Goal: Transaction & Acquisition: Purchase product/service

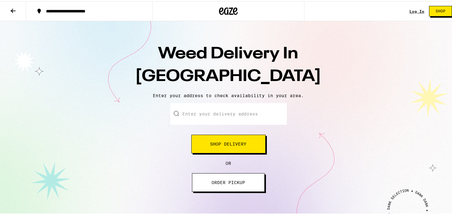
click at [231, 145] on span "Shop Delivery" at bounding box center [228, 143] width 36 height 4
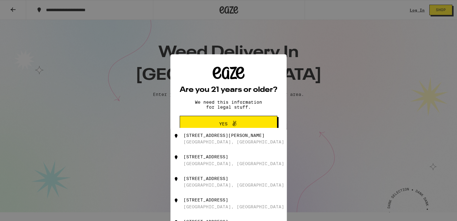
click at [192, 120] on button "Yes" at bounding box center [229, 124] width 98 height 16
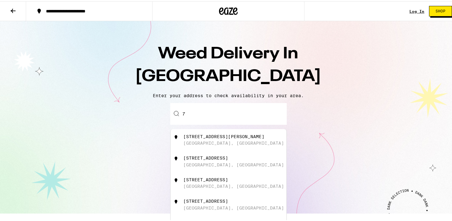
click at [199, 111] on input "7" at bounding box center [228, 113] width 117 height 22
click at [183, 141] on div "[GEOGRAPHIC_DATA], [GEOGRAPHIC_DATA]" at bounding box center [233, 142] width 101 height 5
type input "[STREET_ADDRESS]"
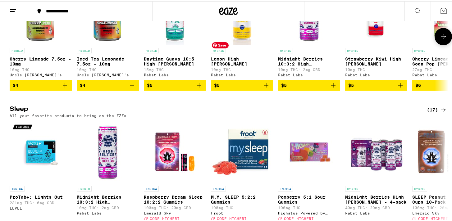
scroll to position [2119, 0]
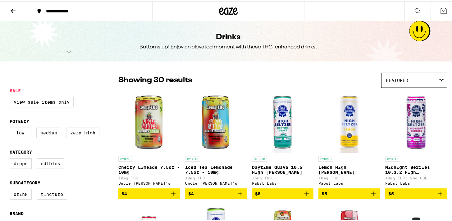
click at [414, 10] on icon at bounding box center [417, 9] width 7 height 7
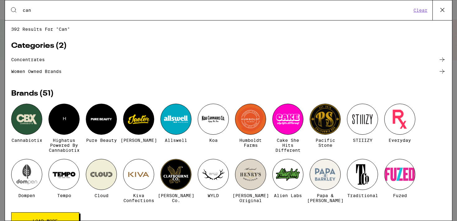
type input "[PERSON_NAME]"
